Goal: Task Accomplishment & Management: Use online tool/utility

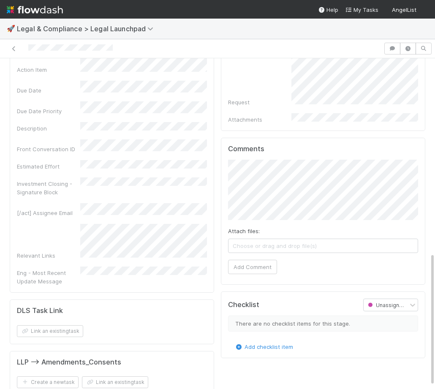
scroll to position [456, 0]
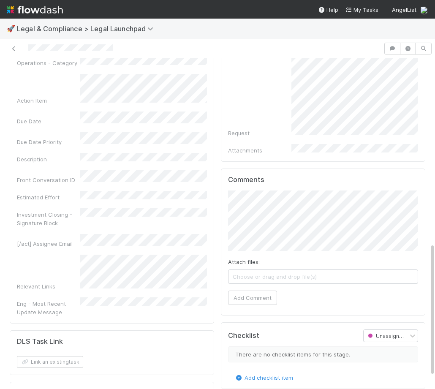
click at [296, 270] on span "Choose or drag and drop file(s)" at bounding box center [322, 276] width 189 height 13
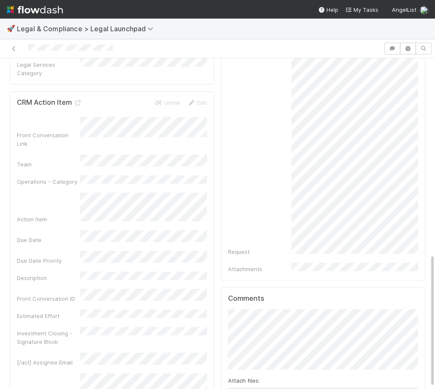
scroll to position [487, 0]
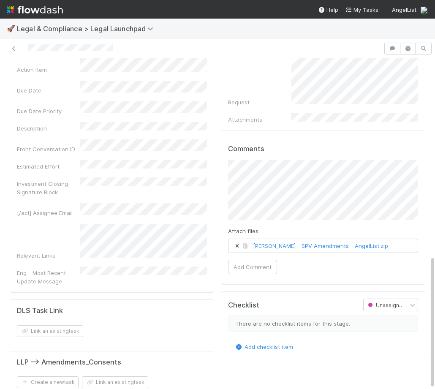
click at [248, 256] on div "Comments Attach files: Rhone VC - SPV Amendments - AngelList.zip Add Comment" at bounding box center [323, 211] width 204 height 147
click at [248, 259] on button "Add Comment" at bounding box center [252, 266] width 49 height 14
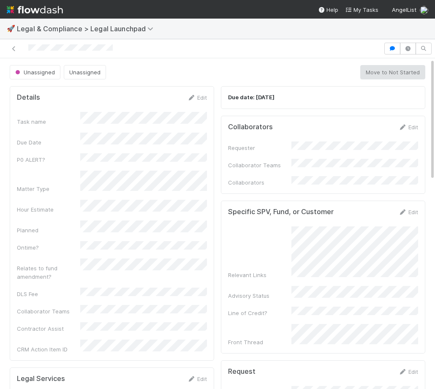
scroll to position [564, 0]
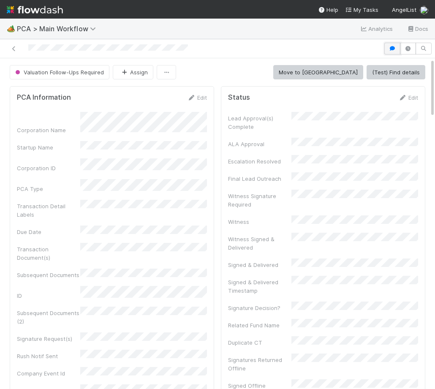
click at [393, 50] on icon "button" at bounding box center [392, 48] width 8 height 5
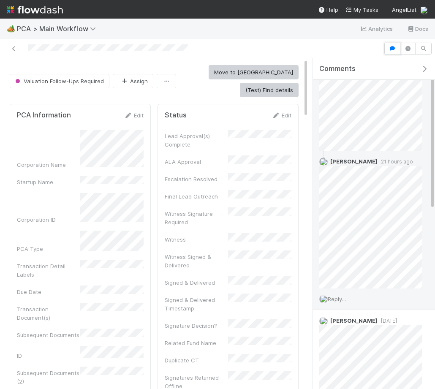
scroll to position [73, 0]
